Goal: Task Accomplishment & Management: Use online tool/utility

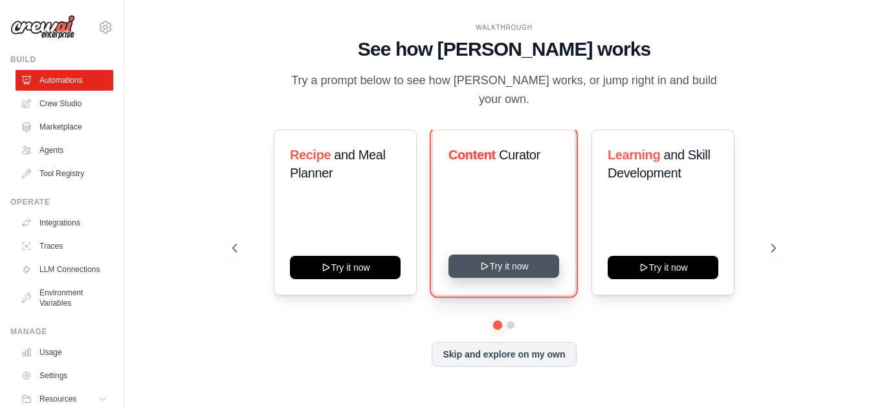
click at [525, 261] on button "Try it now" at bounding box center [504, 265] width 111 height 23
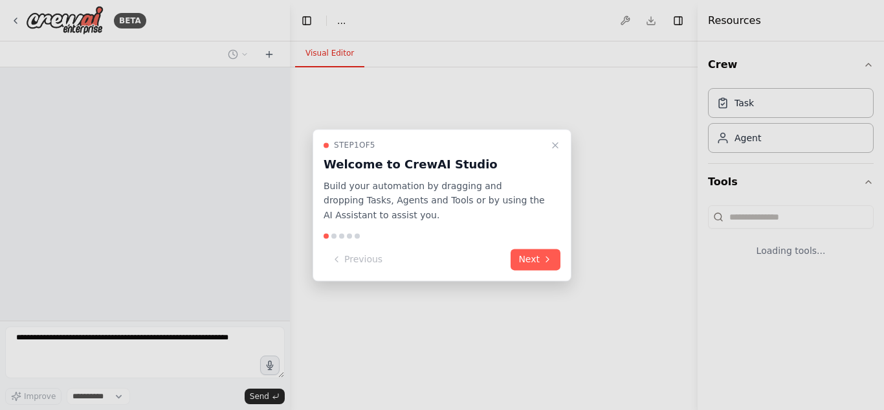
select select "****"
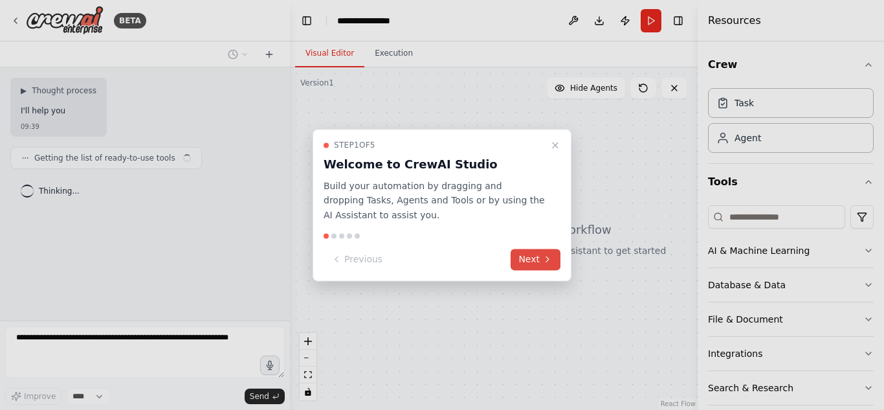
click at [539, 261] on button "Next" at bounding box center [536, 259] width 50 height 21
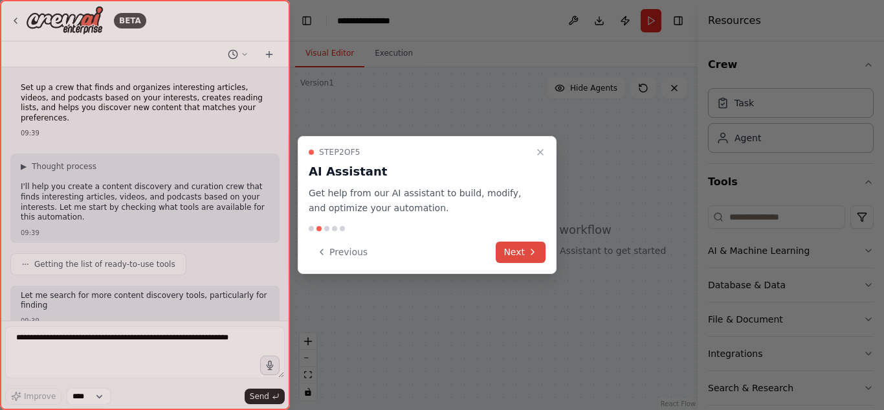
click at [536, 254] on icon at bounding box center [533, 252] width 10 height 10
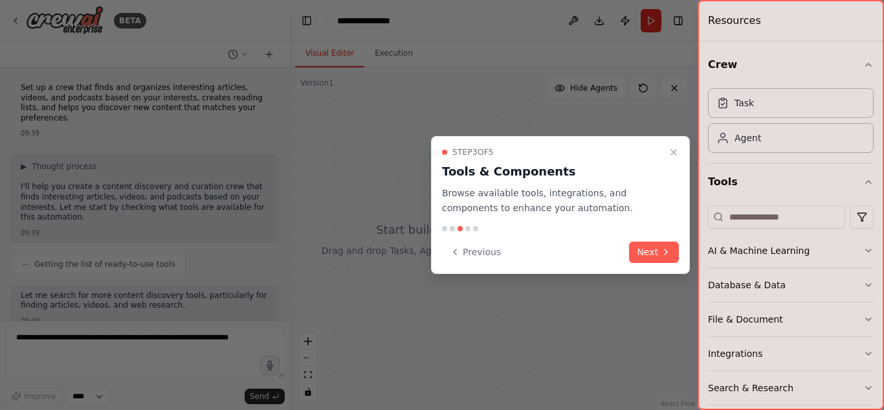
scroll to position [66, 0]
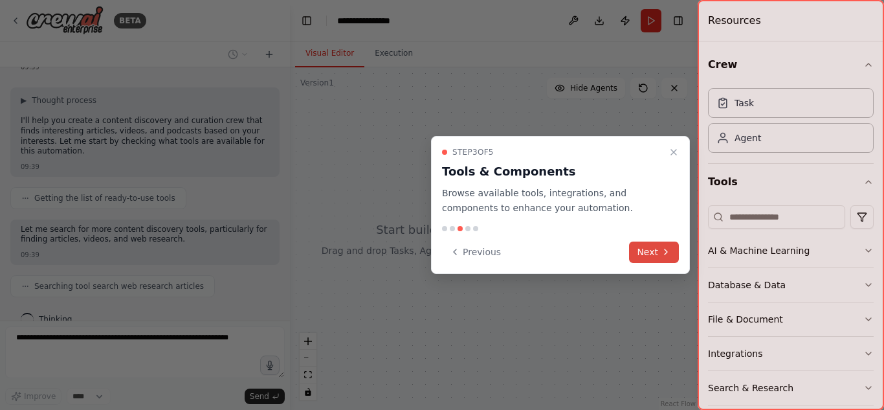
click at [650, 253] on button "Next" at bounding box center [654, 251] width 50 height 21
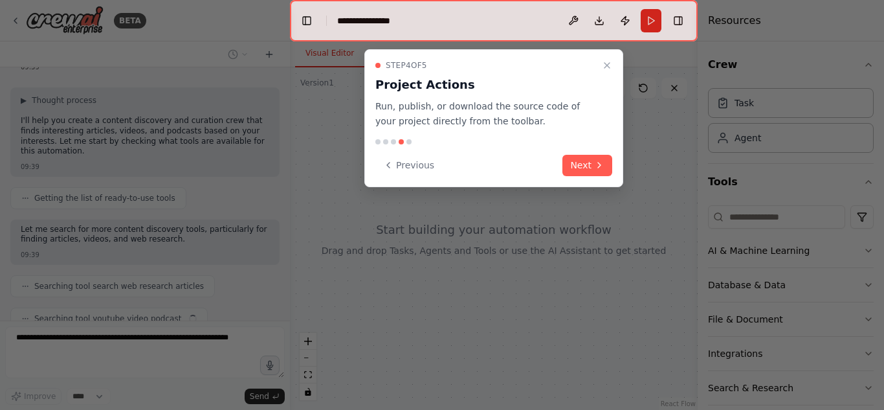
scroll to position [98, 0]
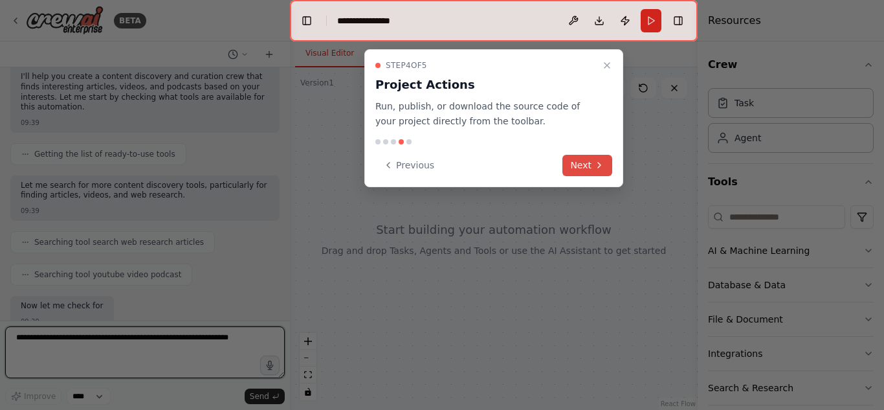
click at [589, 164] on button "Next" at bounding box center [587, 165] width 50 height 21
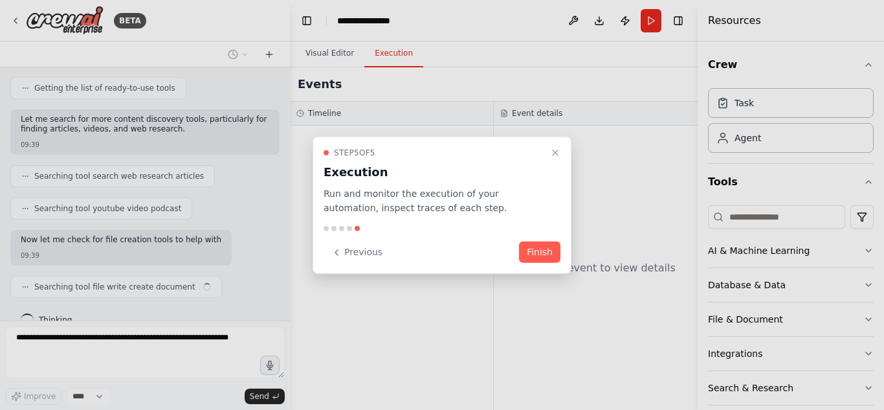
scroll to position [186, 0]
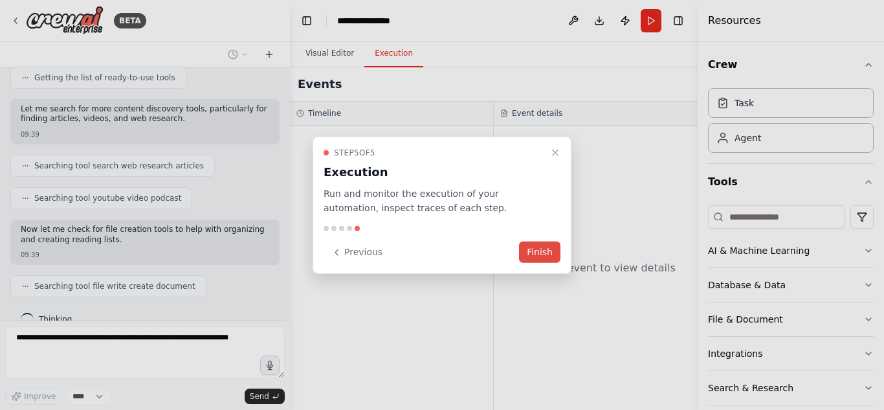
click at [542, 250] on button "Finish" at bounding box center [539, 251] width 41 height 21
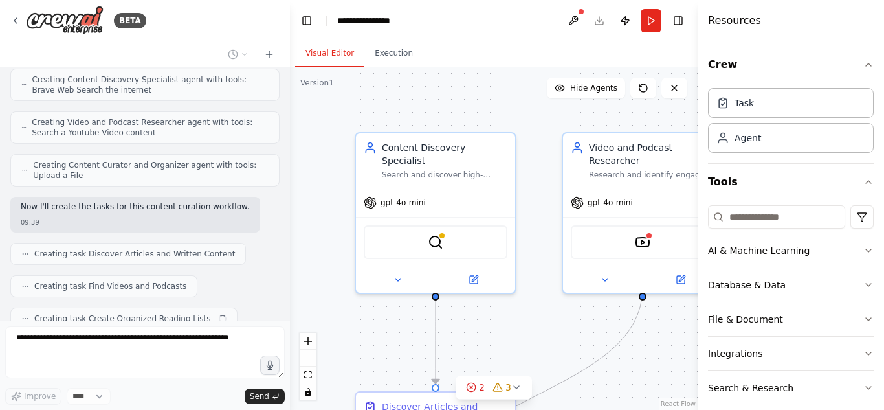
scroll to position [513, 0]
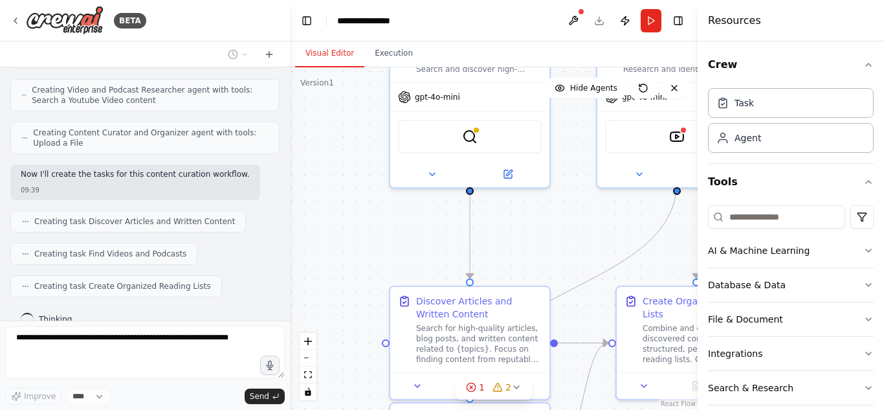
drag, startPoint x: 526, startPoint y: 301, endPoint x: 563, endPoint y: 163, distance: 142.7
click at [563, 163] on div ".deletable-edge-delete-btn { width: 20px; height: 20px; border: 0px solid #ffff…" at bounding box center [494, 238] width 408 height 342
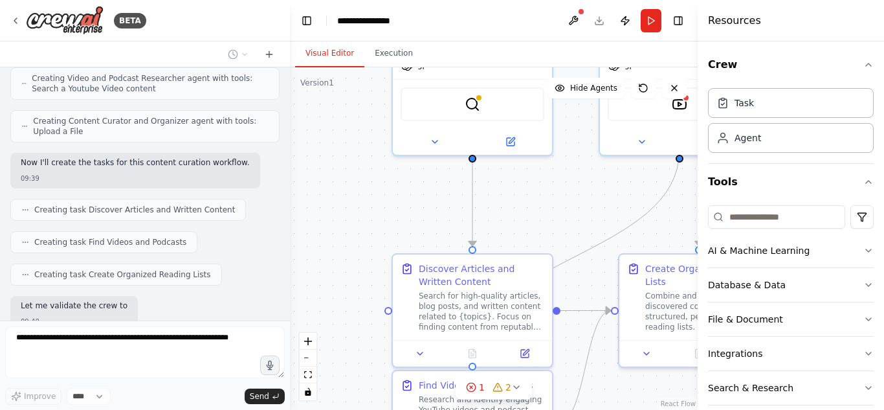
scroll to position [591, 0]
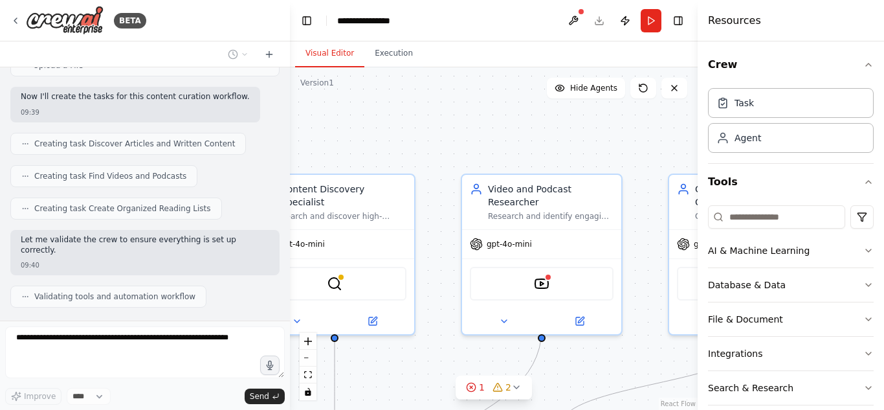
drag, startPoint x: 544, startPoint y: 225, endPoint x: 406, endPoint y: 404, distance: 226.2
click at [406, 404] on div ".deletable-edge-delete-btn { width: 20px; height: 20px; border: 0px solid #ffff…" at bounding box center [494, 238] width 408 height 342
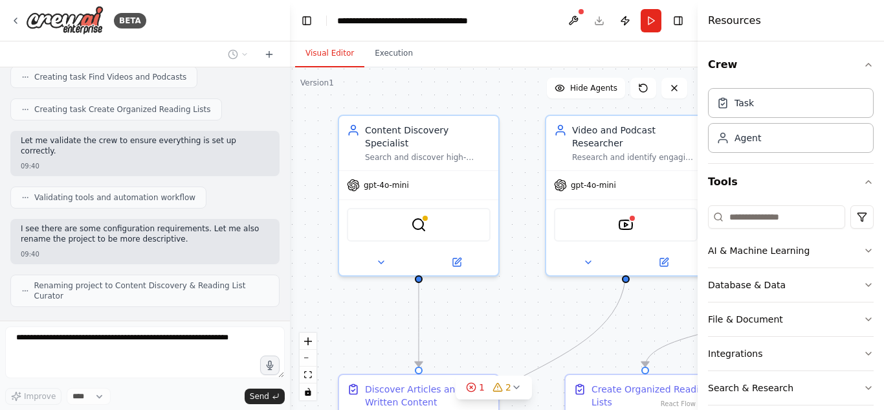
drag, startPoint x: 508, startPoint y: 107, endPoint x: 592, endPoint y: 49, distance: 102.2
click at [592, 49] on div "Visual Editor Execution Version 1 Show Tools Hide Agents .deletable-edge-delete…" at bounding box center [494, 225] width 408 height 368
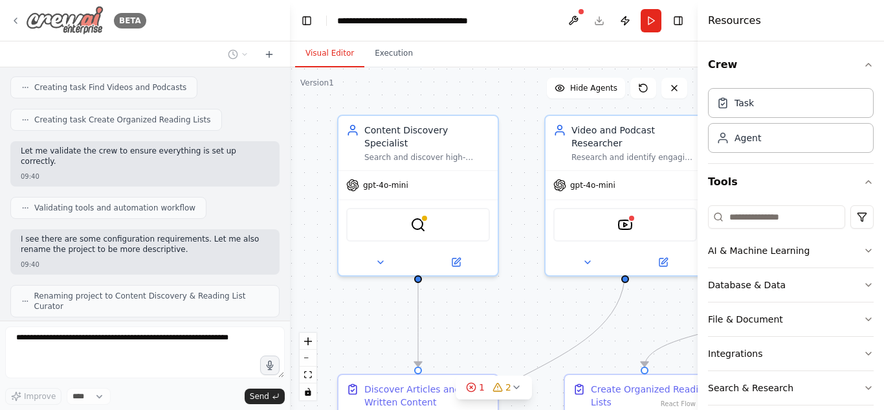
click at [57, 19] on img at bounding box center [65, 20] width 78 height 29
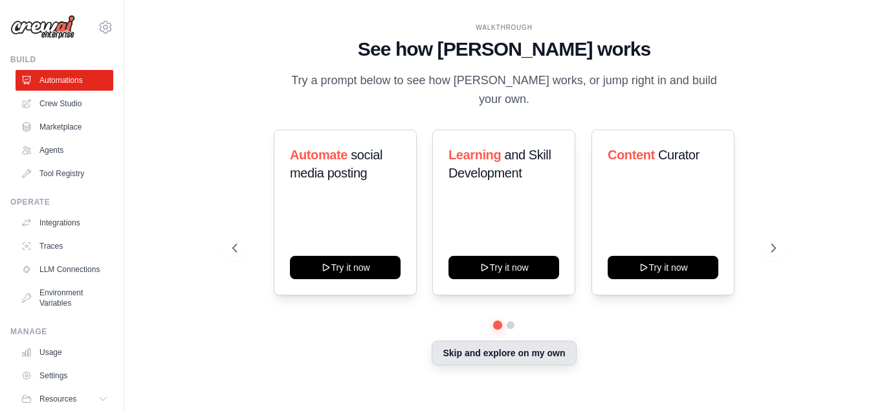
click at [555, 347] on button "Skip and explore on my own" at bounding box center [504, 352] width 144 height 25
